Goal: Navigation & Orientation: Find specific page/section

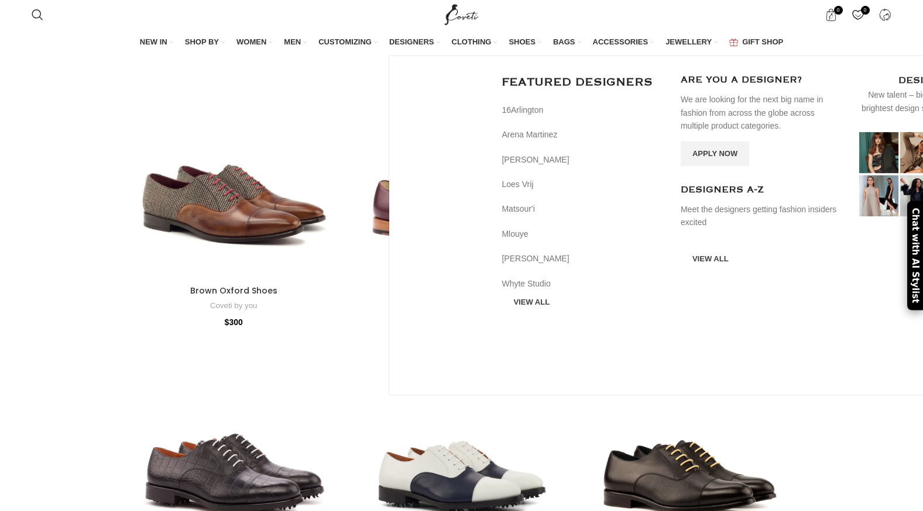
click at [410, 42] on span "DESIGNERS" at bounding box center [411, 42] width 45 height 11
